Goal: Information Seeking & Learning: Check status

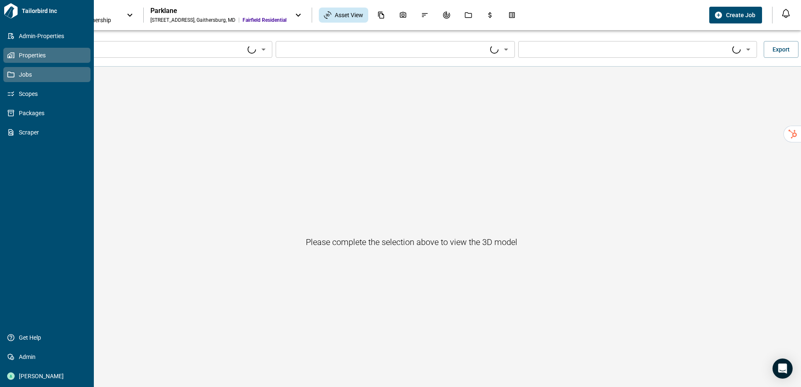
type input "****"
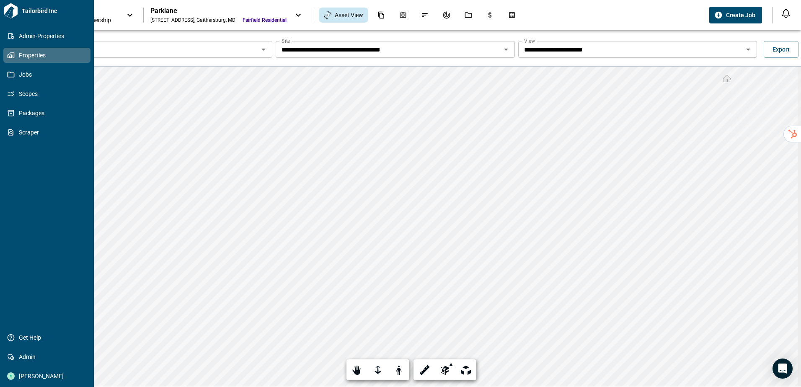
click at [13, 55] on icon at bounding box center [12, 55] width 2 height 3
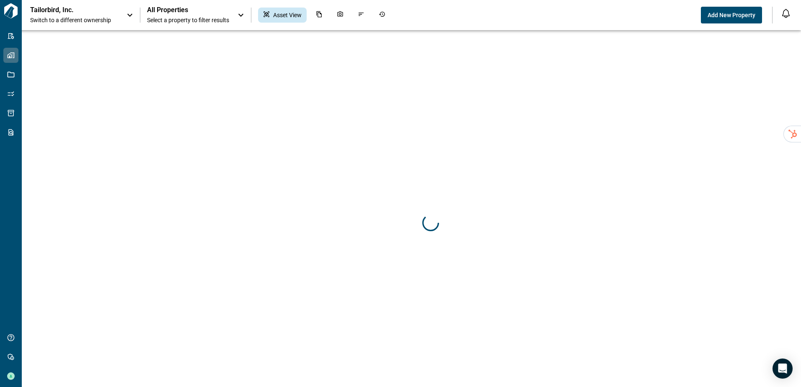
click at [85, 11] on p "Tailorbird, Inc." at bounding box center [67, 10] width 75 height 8
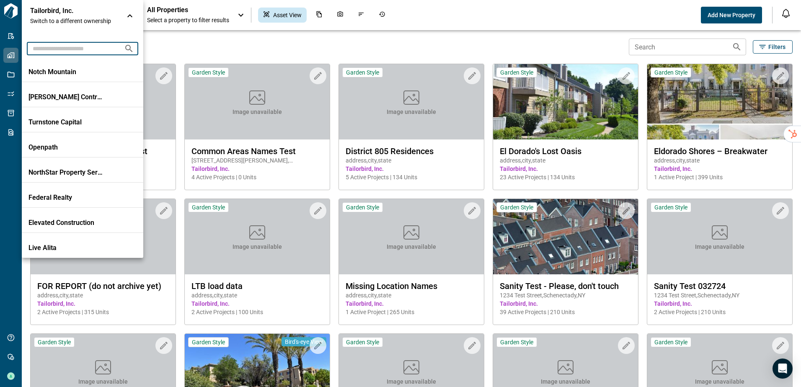
click at [84, 49] on input "text" at bounding box center [72, 49] width 90 height 16
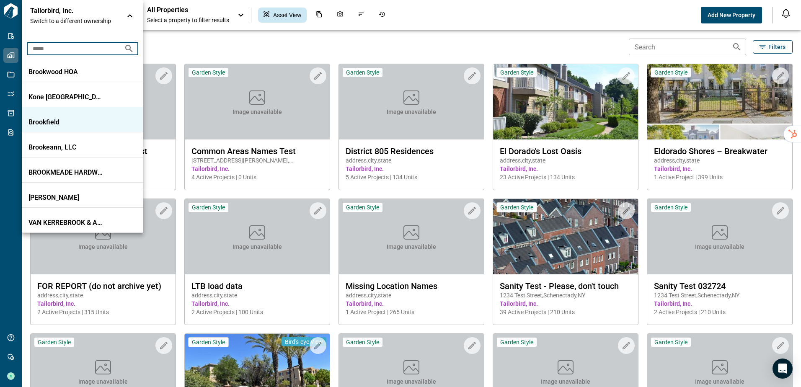
type input "*****"
click at [79, 119] on p "Brookfield" at bounding box center [65, 122] width 75 height 8
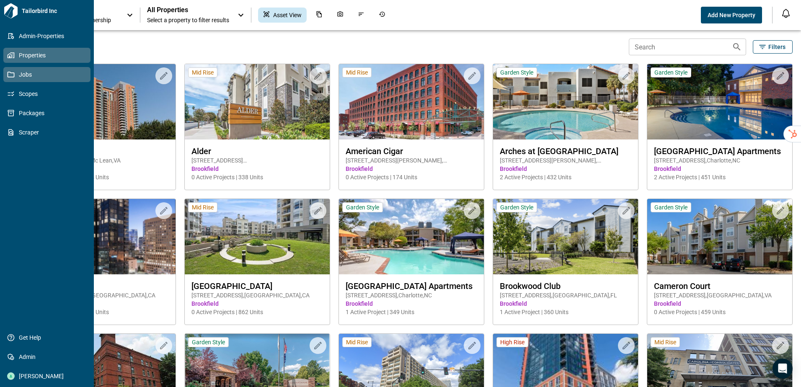
click at [39, 75] on span "Jobs" at bounding box center [49, 74] width 68 height 8
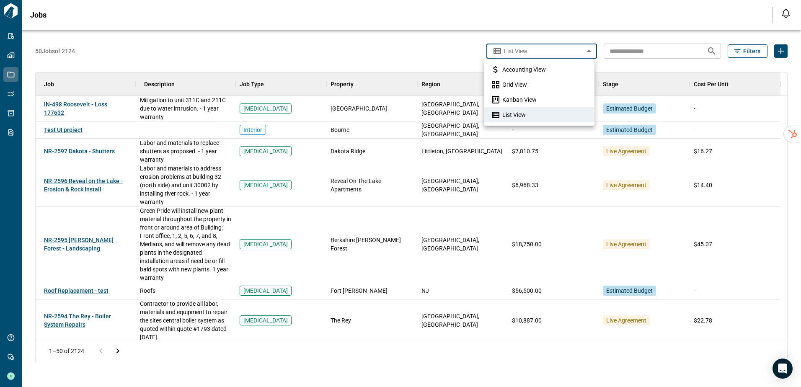
click at [528, 49] on body "Tailorbird Inc Admin-Properties Properties Jobs Scopes Packages Scraper Get Hel…" at bounding box center [400, 193] width 801 height 387
click at [526, 87] on span "Grid View" at bounding box center [514, 84] width 25 height 8
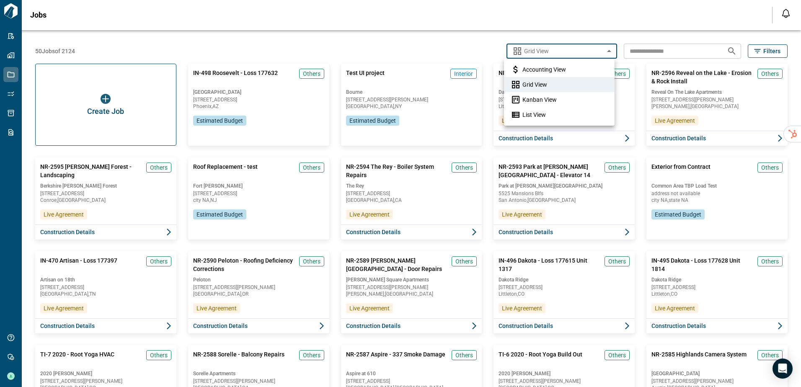
click at [581, 53] on body "Tailorbird Inc Admin-Properties Properties Jobs Scopes Packages Scraper Get Hel…" at bounding box center [400, 193] width 801 height 387
click at [568, 113] on li "List View" at bounding box center [559, 114] width 111 height 15
type input "*********"
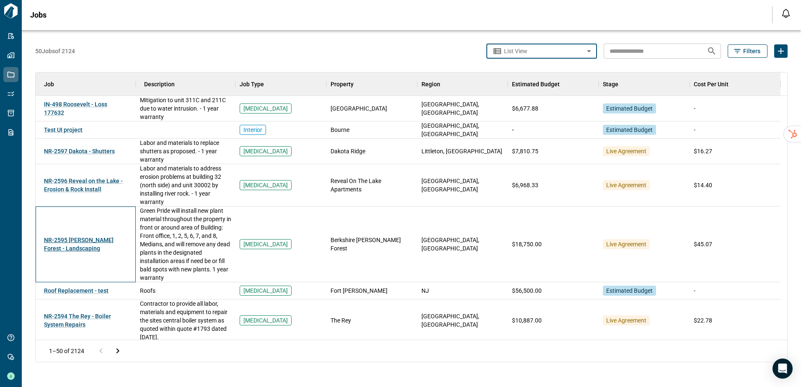
click at [90, 240] on span "NR-2595 [PERSON_NAME] Forest - Landscaping" at bounding box center [79, 244] width 70 height 15
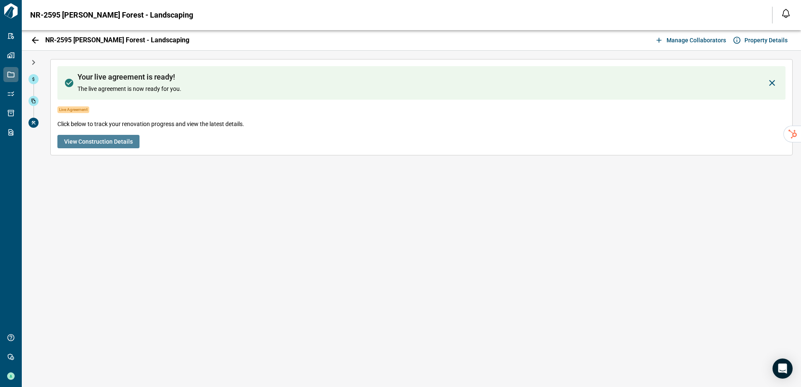
click at [105, 145] on span "View Construction Details" at bounding box center [98, 141] width 69 height 8
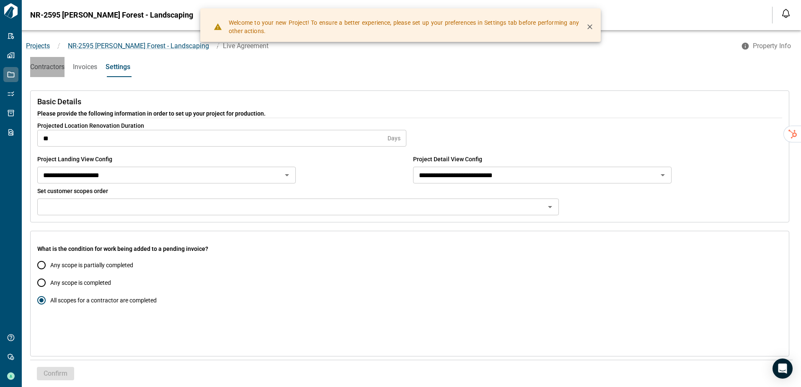
click at [64, 68] on span "Contractors" at bounding box center [47, 67] width 34 height 8
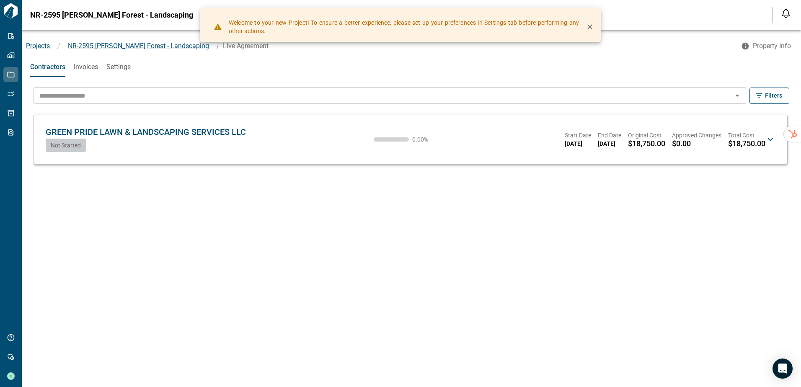
click at [771, 137] on icon at bounding box center [770, 139] width 10 height 10
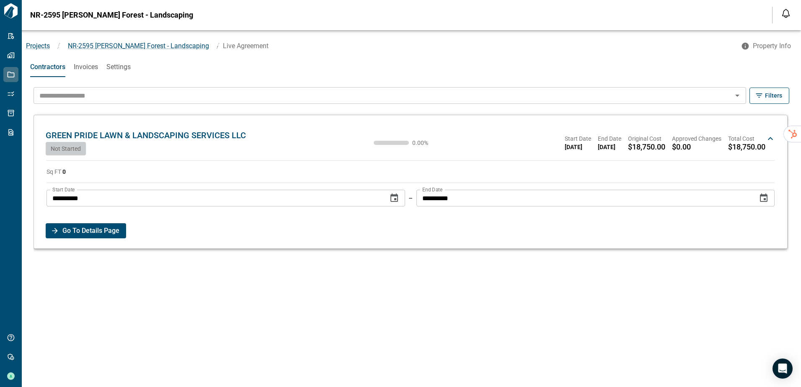
click at [86, 233] on span "Go To Details Page" at bounding box center [90, 230] width 57 height 15
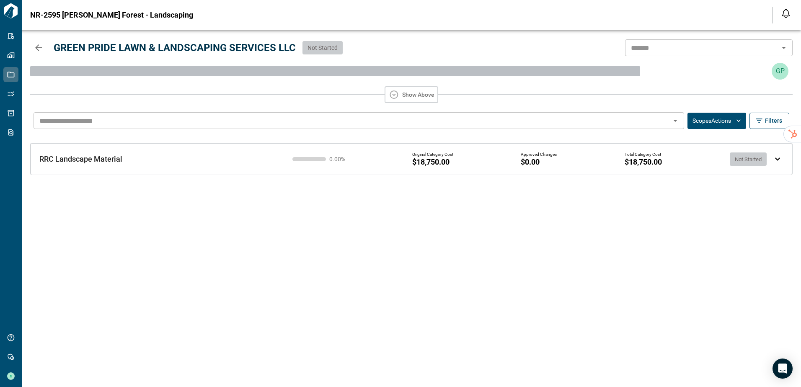
click at [782, 160] on div "RRC Landscape Material RRC Landscape Material 0.00 % Original Category Cost $18…" at bounding box center [412, 158] width 762 height 31
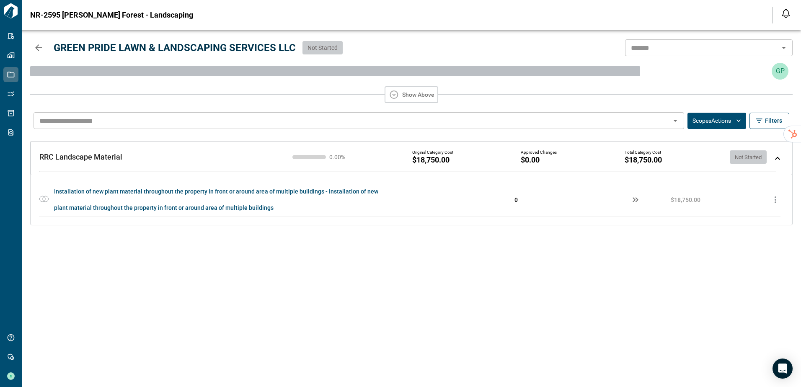
click at [705, 121] on button "Scopes Actions" at bounding box center [716, 121] width 59 height 16
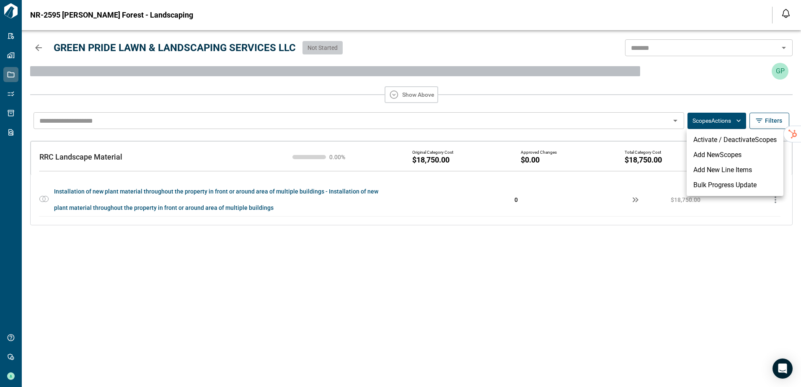
click at [759, 119] on div at bounding box center [400, 193] width 801 height 387
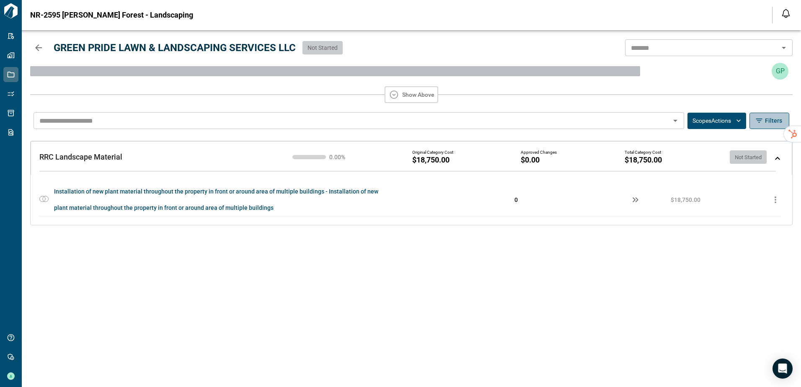
click at [761, 120] on icon "button" at bounding box center [759, 120] width 8 height 8
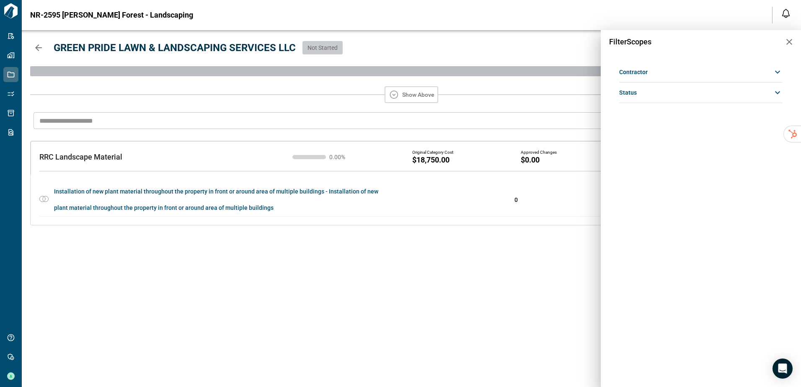
click at [491, 300] on div at bounding box center [400, 193] width 801 height 387
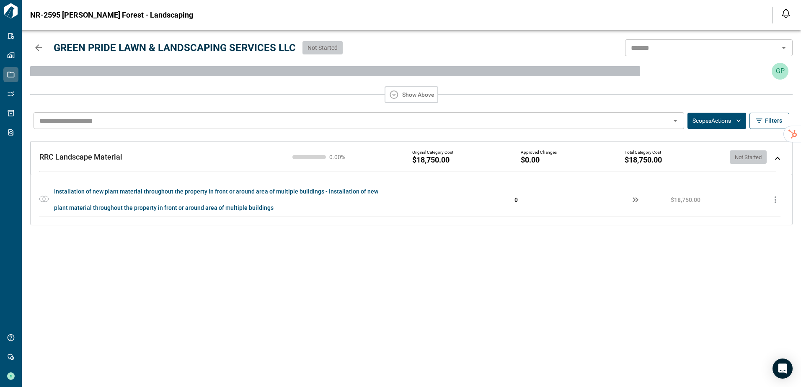
click at [37, 49] on icon "button" at bounding box center [39, 48] width 10 height 10
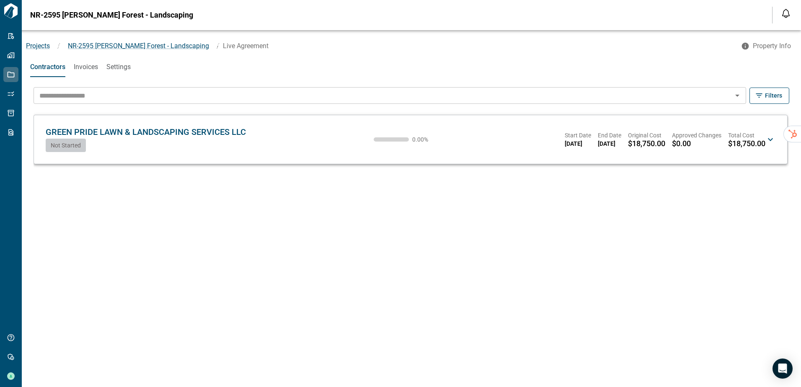
click at [102, 73] on div "Contractors Invoices Settings" at bounding box center [411, 67] width 779 height 20
click at [111, 70] on span "Settings" at bounding box center [118, 67] width 24 height 8
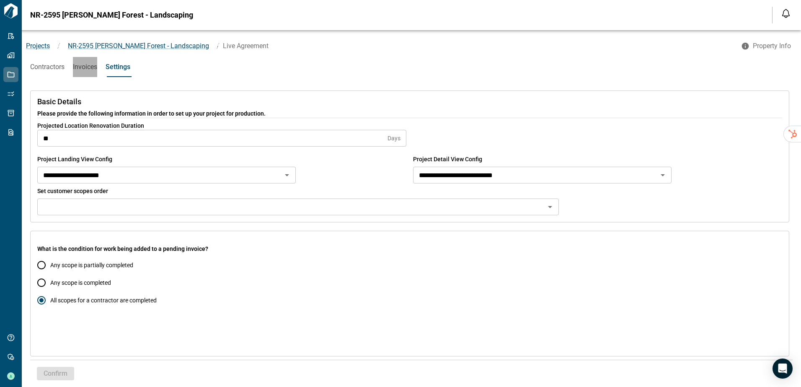
click at [87, 71] on span "Invoices" at bounding box center [85, 67] width 24 height 8
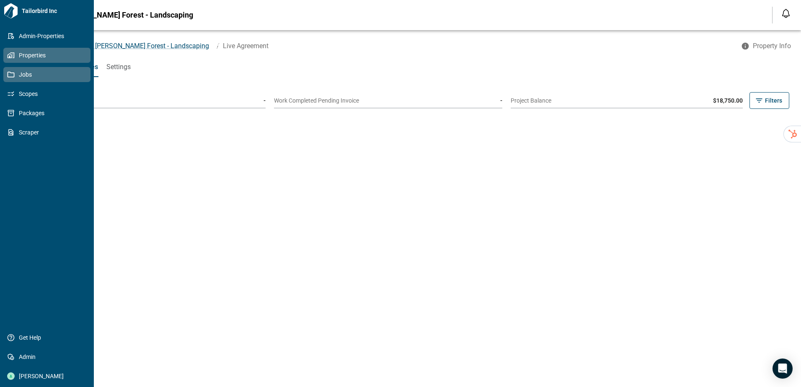
click at [35, 55] on span "Properties" at bounding box center [49, 55] width 68 height 8
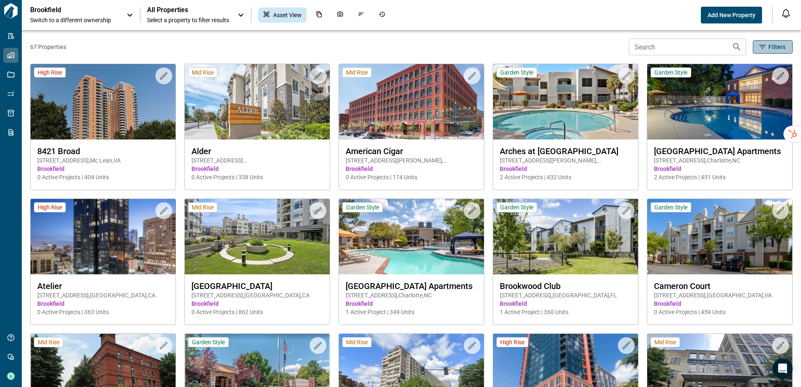
click at [761, 49] on icon "button" at bounding box center [762, 47] width 8 height 8
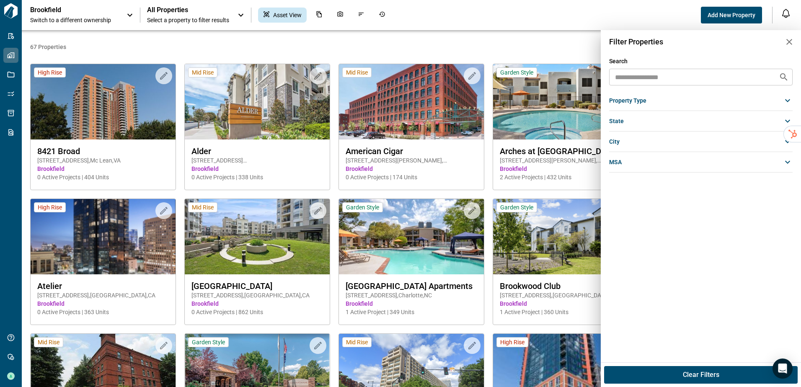
click at [788, 101] on icon at bounding box center [788, 101] width 10 height 10
click at [620, 209] on span "msa" at bounding box center [615, 209] width 13 height 8
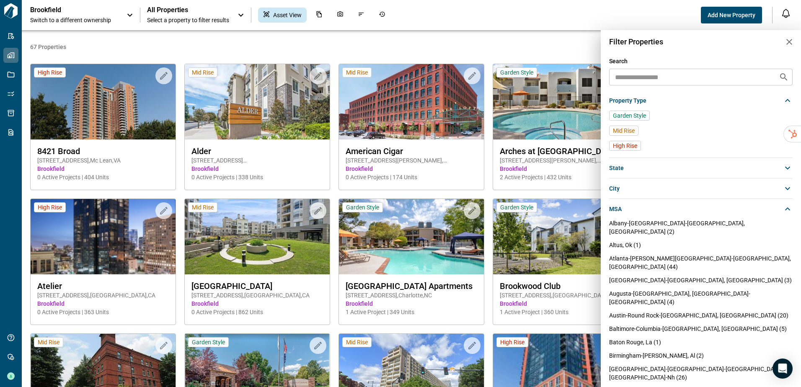
click at [783, 208] on icon at bounding box center [788, 209] width 10 height 10
